Goal: Task Accomplishment & Management: Manage account settings

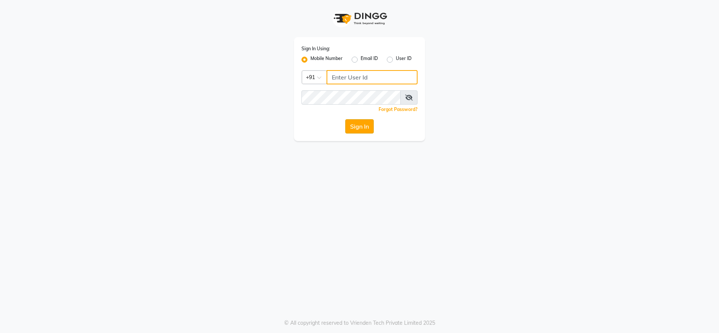
type input "9737694043"
click at [351, 129] on button "Sign In" at bounding box center [359, 126] width 28 height 14
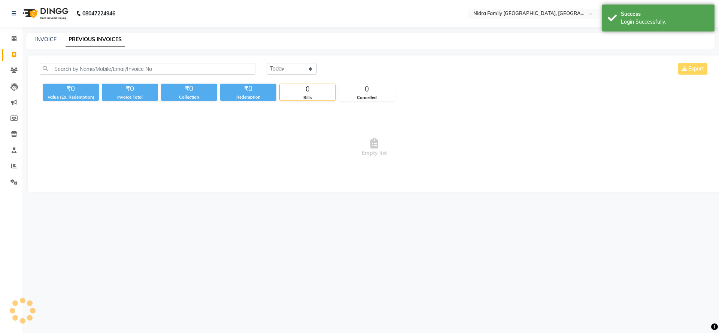
select select "en"
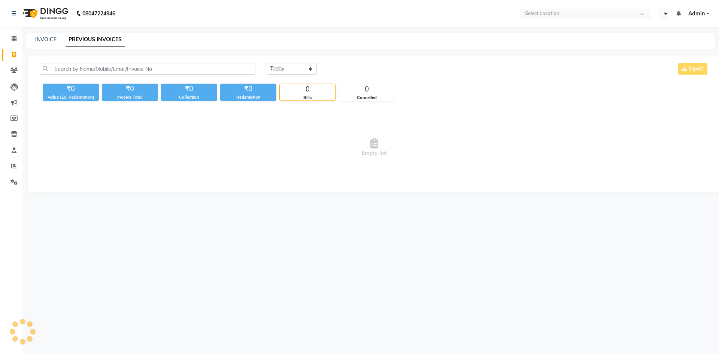
select select "en"
